Goal: Information Seeking & Learning: Learn about a topic

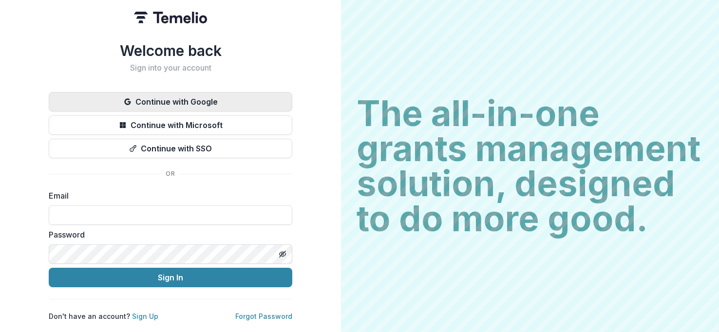
click at [193, 93] on button "Continue with Google" at bounding box center [170, 101] width 243 height 19
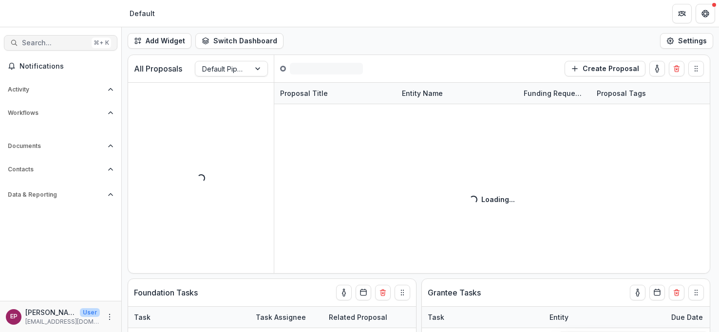
click at [55, 42] on span "Search..." at bounding box center [55, 43] width 66 height 8
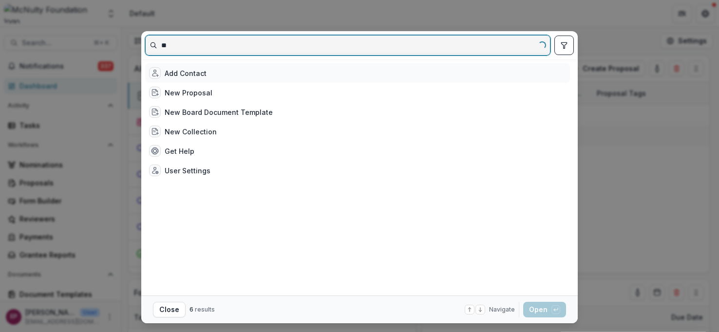
type input "*"
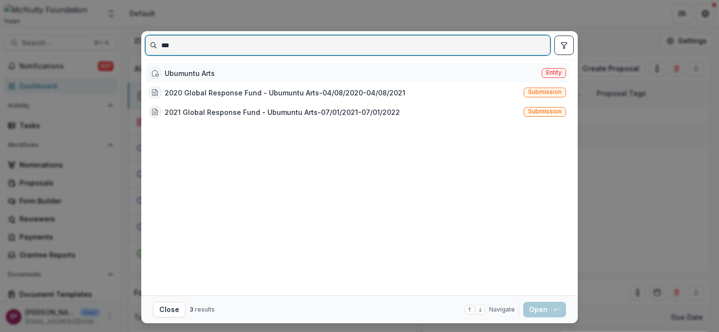
type input "***"
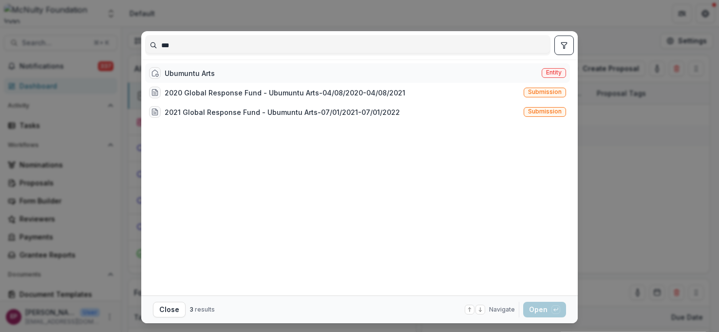
click at [260, 74] on div "Ubumuntu Arts Entity" at bounding box center [357, 72] width 424 height 19
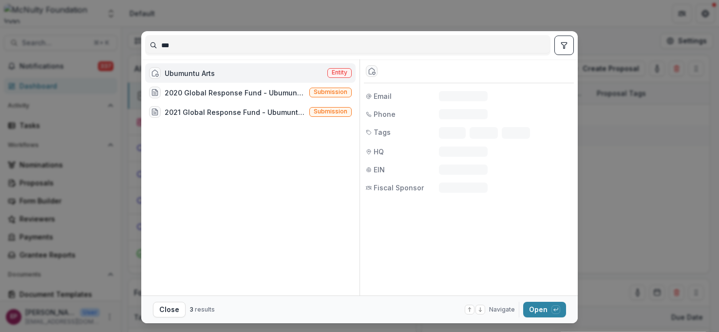
click at [260, 74] on div "Ubumuntu Arts Entity" at bounding box center [250, 72] width 210 height 19
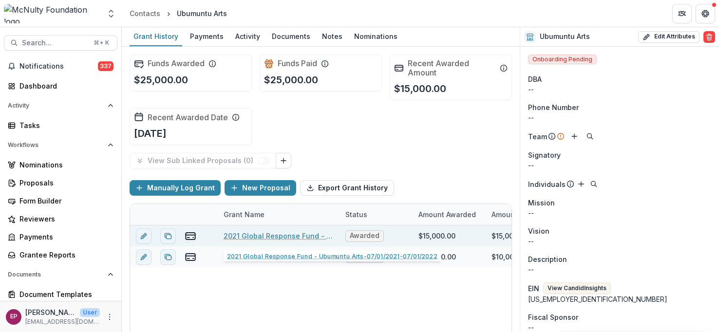
click at [305, 234] on link "2021 Global Response Fund - Ubumuntu Arts-07/01/2021-07/01/2022" at bounding box center [278, 236] width 110 height 10
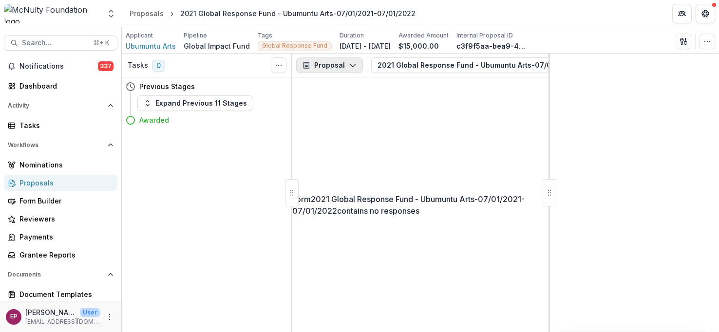
click at [324, 66] on button "Proposal" at bounding box center [329, 65] width 67 height 16
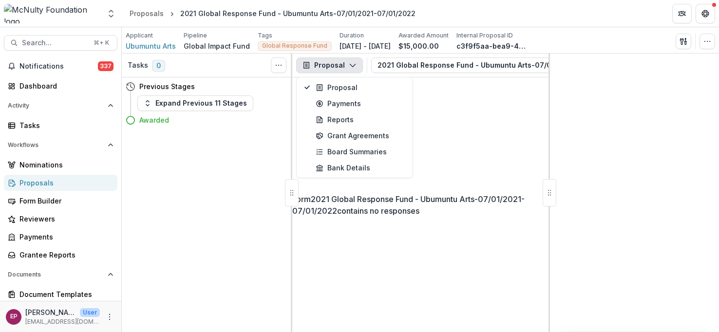
click at [425, 197] on p "Form 2021 Global Response Fund - Ubumuntu Arts-07/01/2021-07/01/2022 contains n…" at bounding box center [420, 204] width 256 height 23
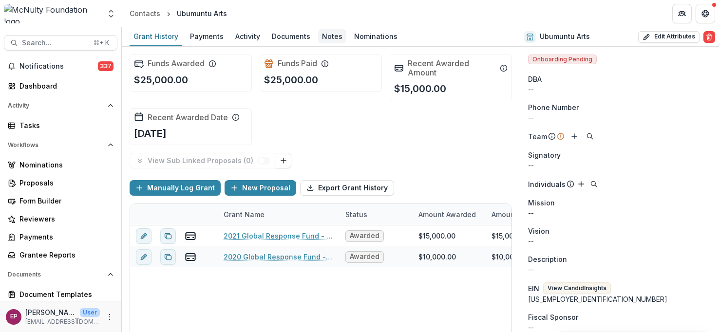
click at [326, 34] on div "Notes" at bounding box center [332, 36] width 28 height 14
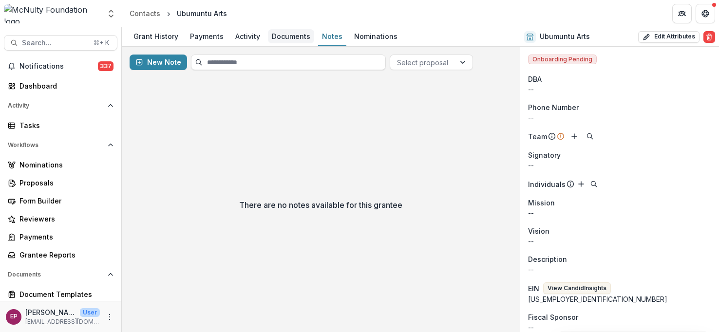
click at [301, 36] on div "Documents" at bounding box center [291, 36] width 46 height 14
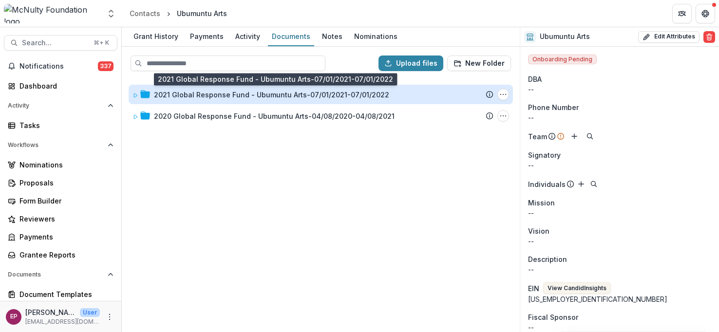
click at [160, 92] on div "2021 Global Response Fund - Ubumuntu Arts-07/01/2021-07/01/2022" at bounding box center [271, 95] width 235 height 10
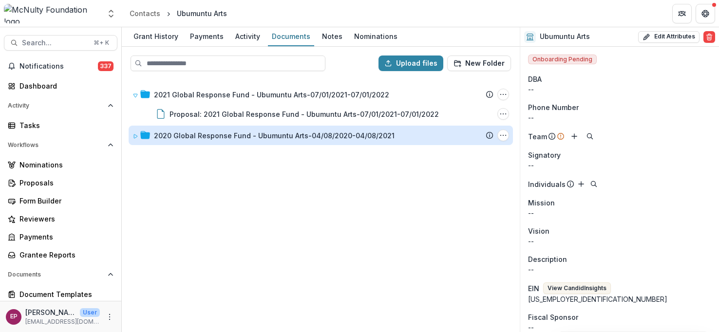
click at [185, 132] on div "2020 Global Response Fund - Ubumuntu Arts-04/08/2020-04/08/2021" at bounding box center [274, 135] width 240 height 10
